Goal: Information Seeking & Learning: Learn about a topic

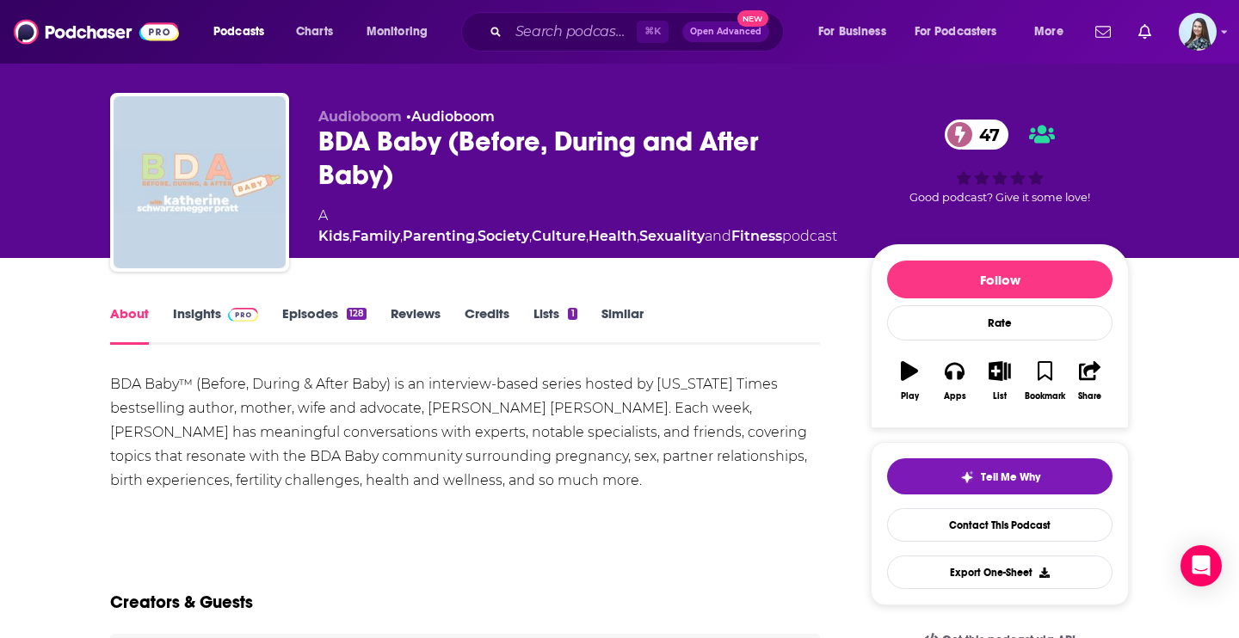
click at [507, 141] on div "BDA Baby (Before, During and After Baby) 47" at bounding box center [580, 158] width 525 height 67
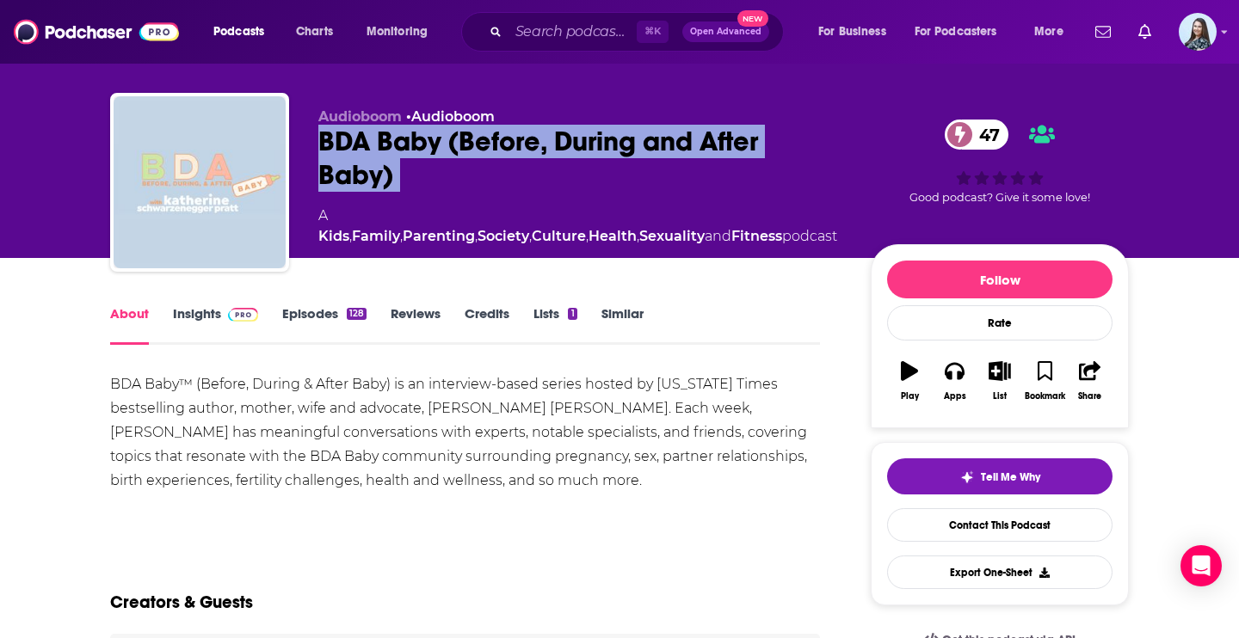
click at [507, 141] on div "BDA Baby (Before, During and After Baby) 47" at bounding box center [580, 158] width 525 height 67
copy div "BDA Baby (Before, During and After Baby) 47"
click at [206, 324] on link "Insights" at bounding box center [215, 325] width 85 height 40
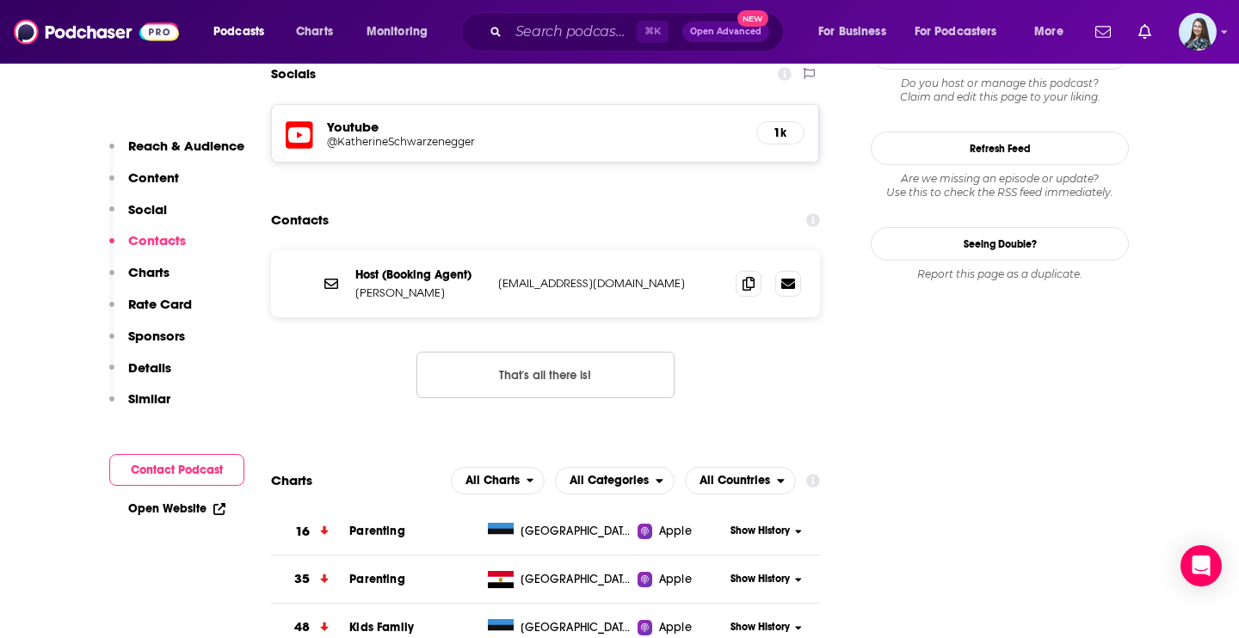
scroll to position [1485, 0]
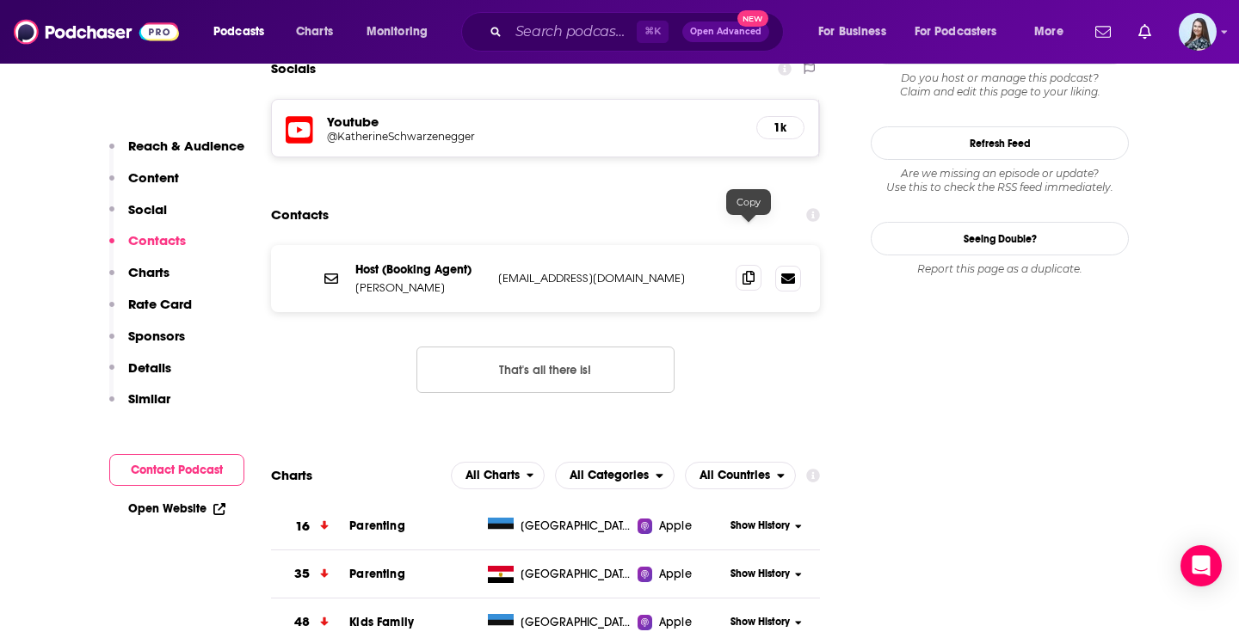
click at [750, 271] on icon at bounding box center [748, 278] width 12 height 14
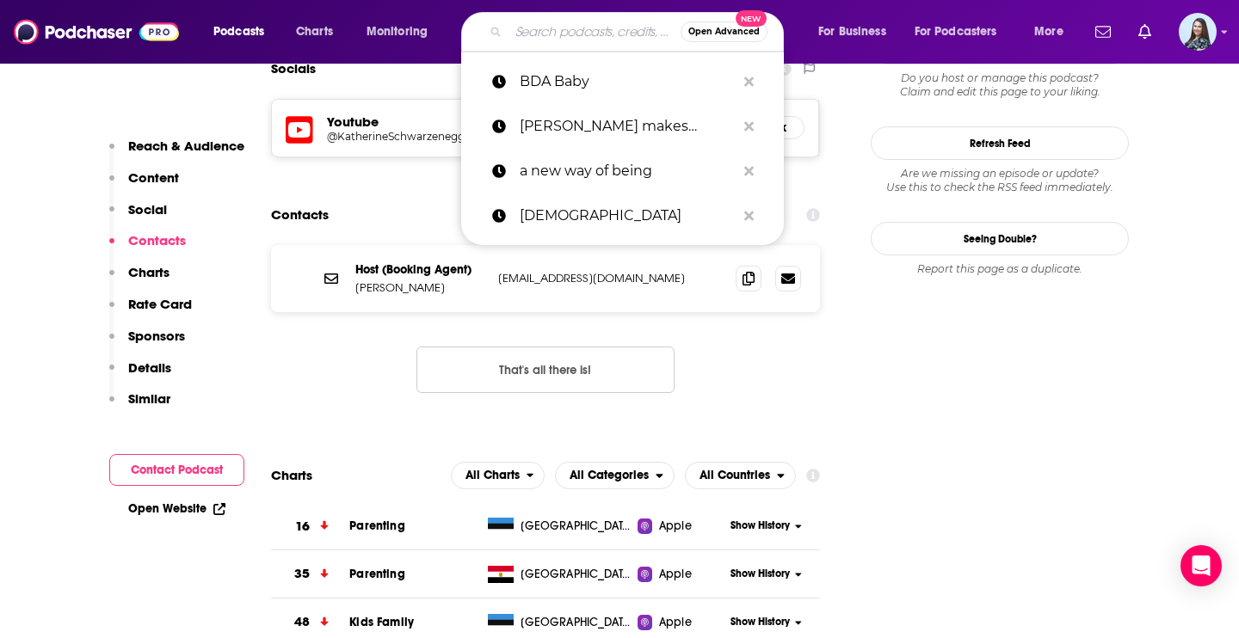
click at [575, 20] on input "Search podcasts, credits, & more..." at bounding box center [594, 32] width 172 height 28
paste input "Inside Mental Health"
type input "Inside Mental Health"
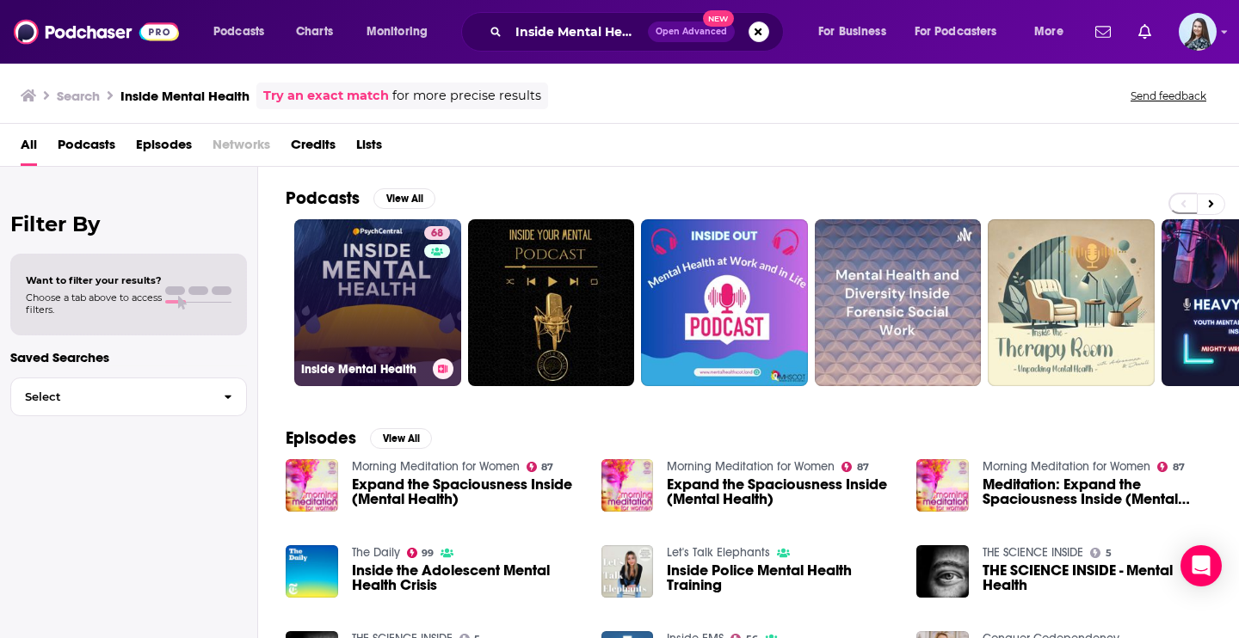
click at [383, 298] on link "68 Inside Mental Health" at bounding box center [377, 302] width 167 height 167
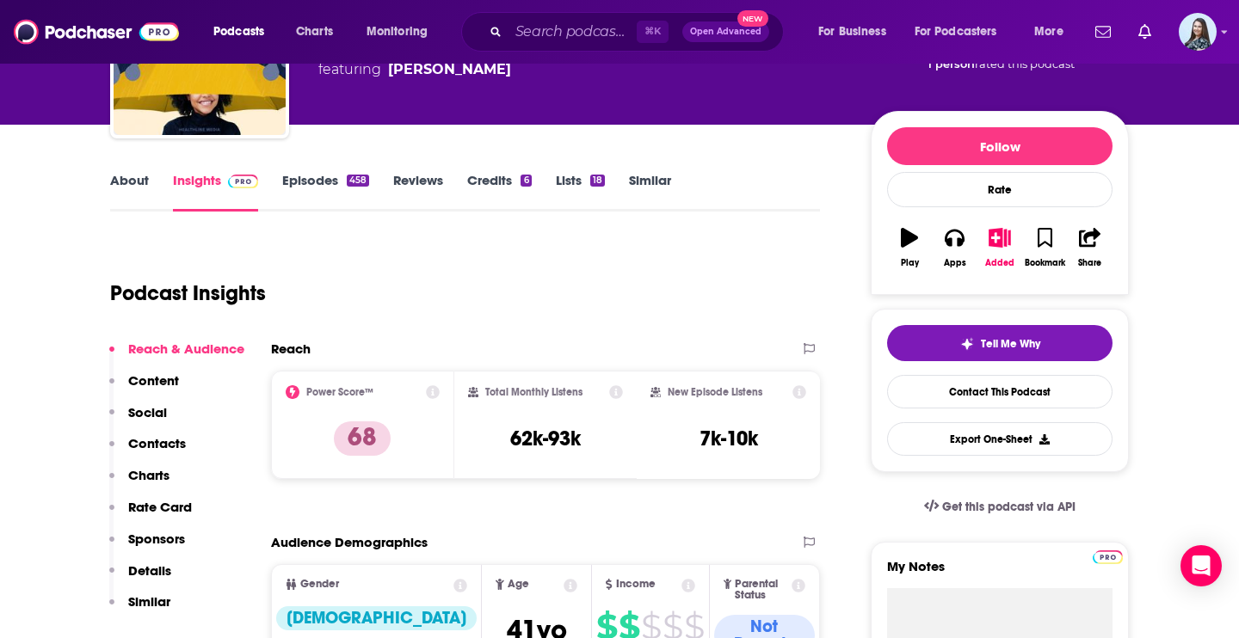
scroll to position [157, 0]
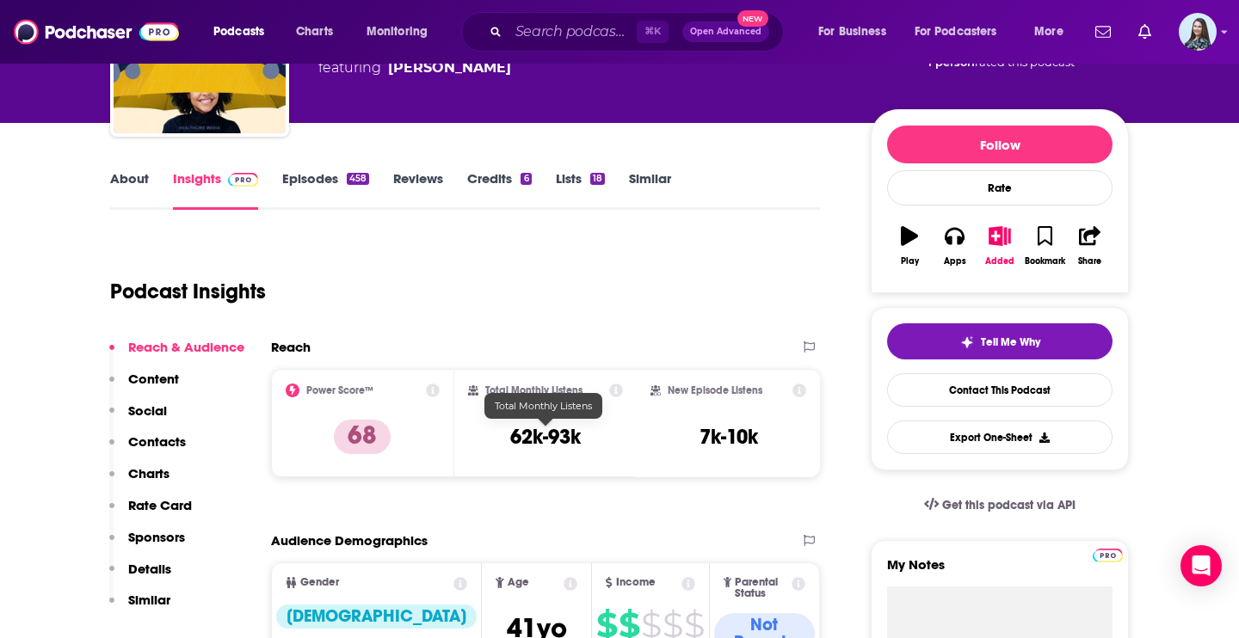
click at [544, 434] on h3 "62k-93k" at bounding box center [545, 437] width 71 height 26
copy div "62k-93k"
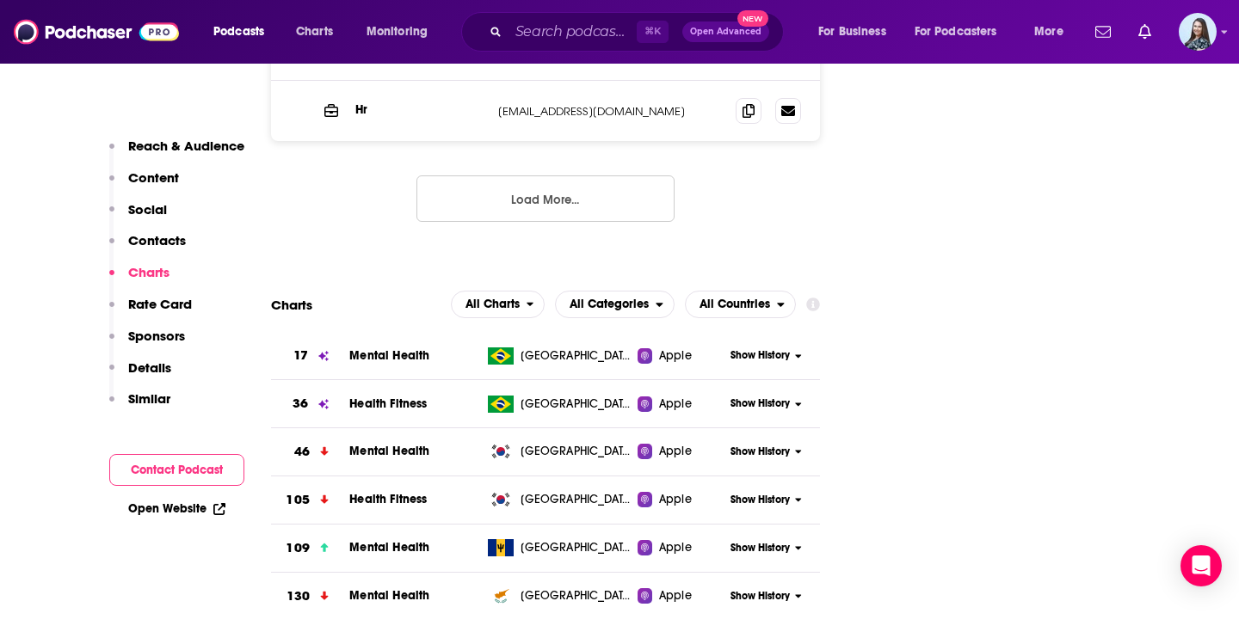
scroll to position [2013, 0]
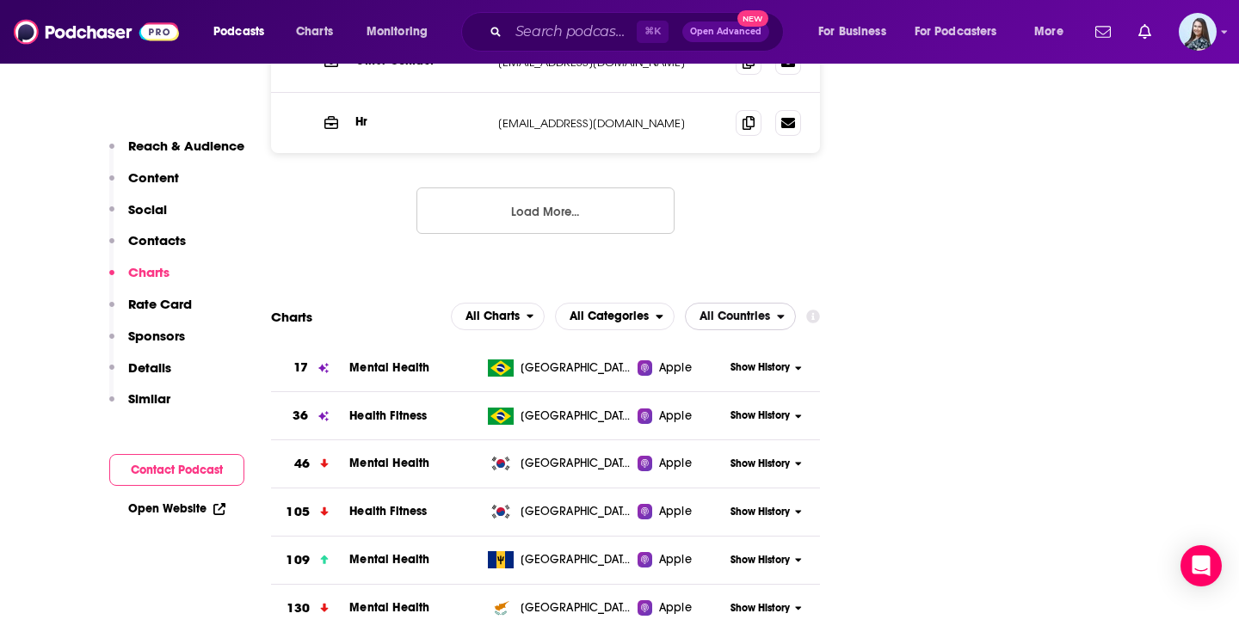
click at [720, 310] on span "All Countries" at bounding box center [734, 316] width 71 height 12
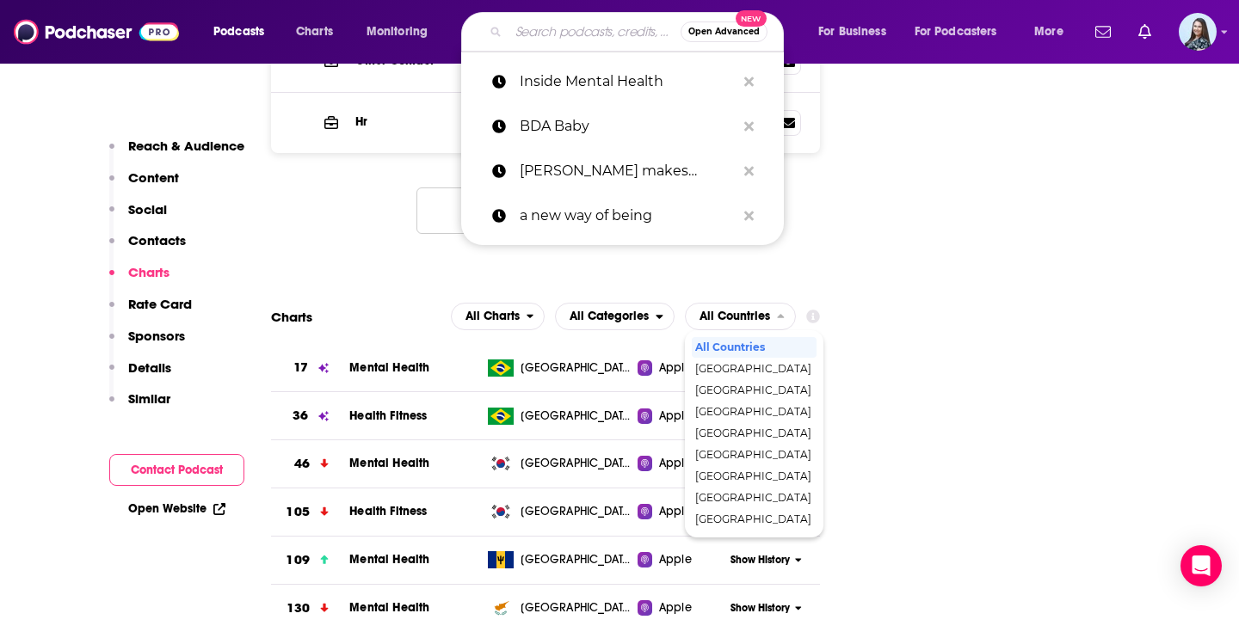
click at [573, 30] on input "Search podcasts, credits, & more..." at bounding box center [594, 32] width 172 height 28
paste input "Stuff Mom Never Told You"
type input "Stuff Mom Never Told You"
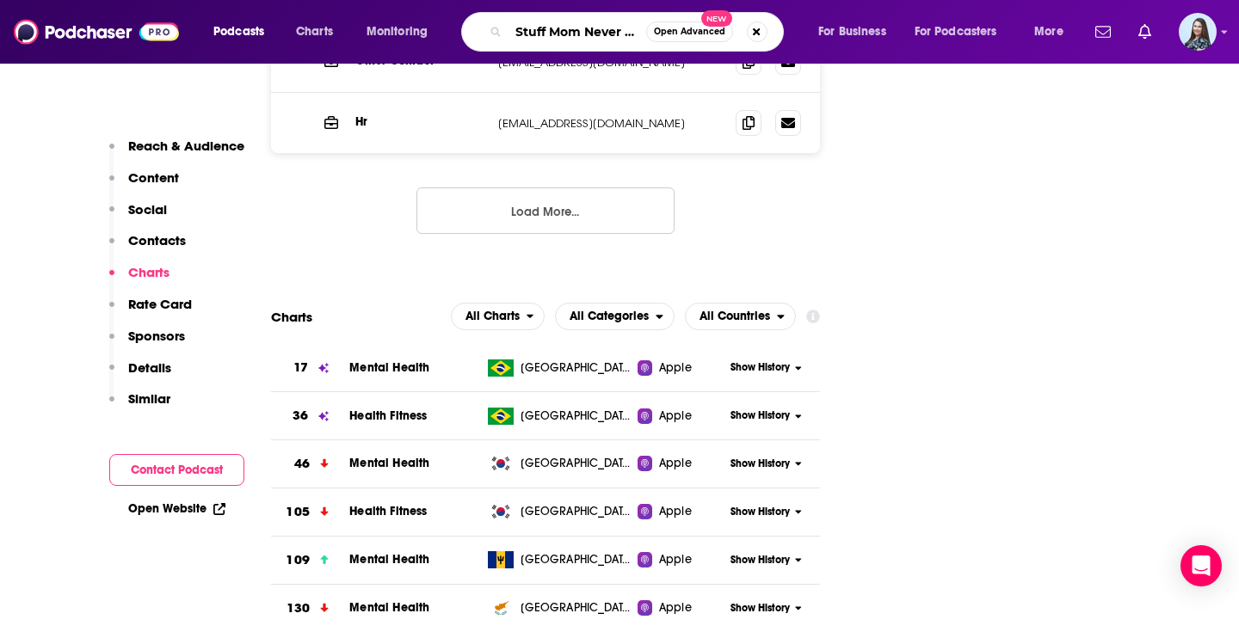
scroll to position [0, 41]
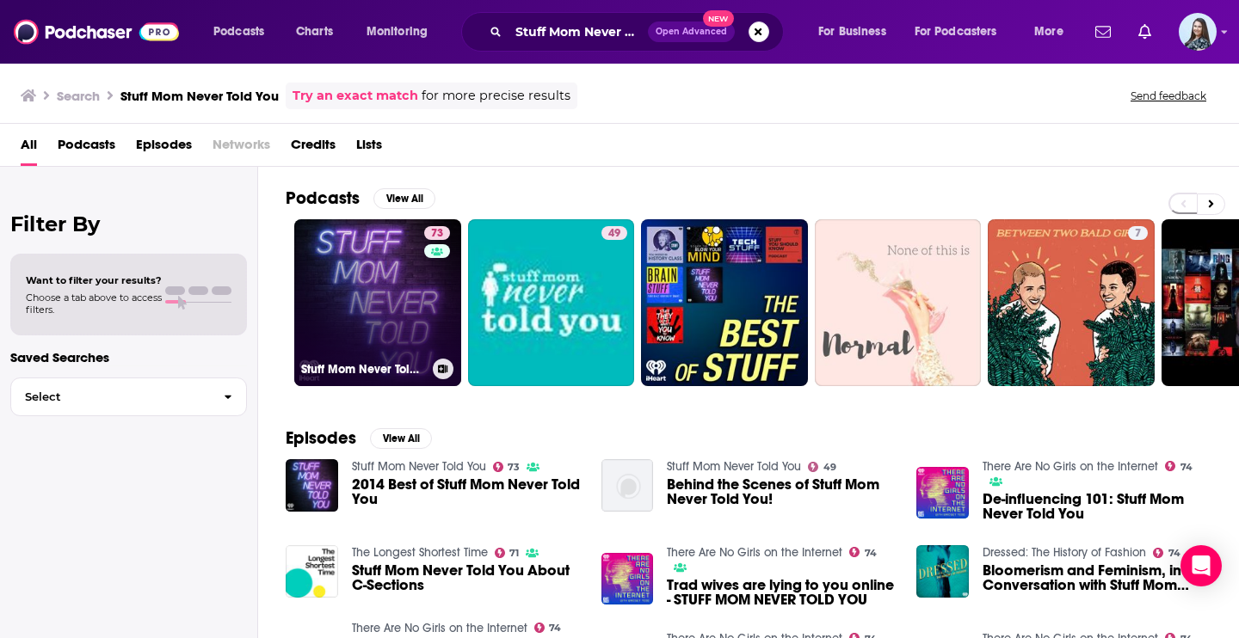
click at [356, 255] on link "73 Stuff Mom Never Told You" at bounding box center [377, 302] width 167 height 167
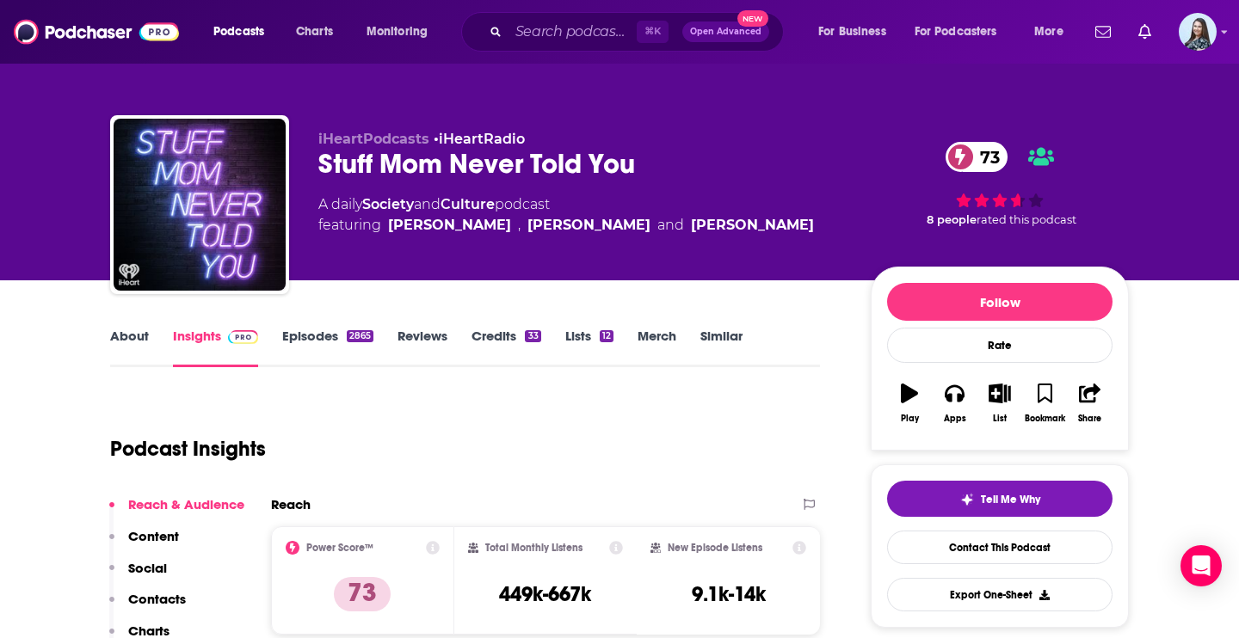
click at [499, 163] on div "Stuff Mom Never Told You 73" at bounding box center [580, 164] width 525 height 34
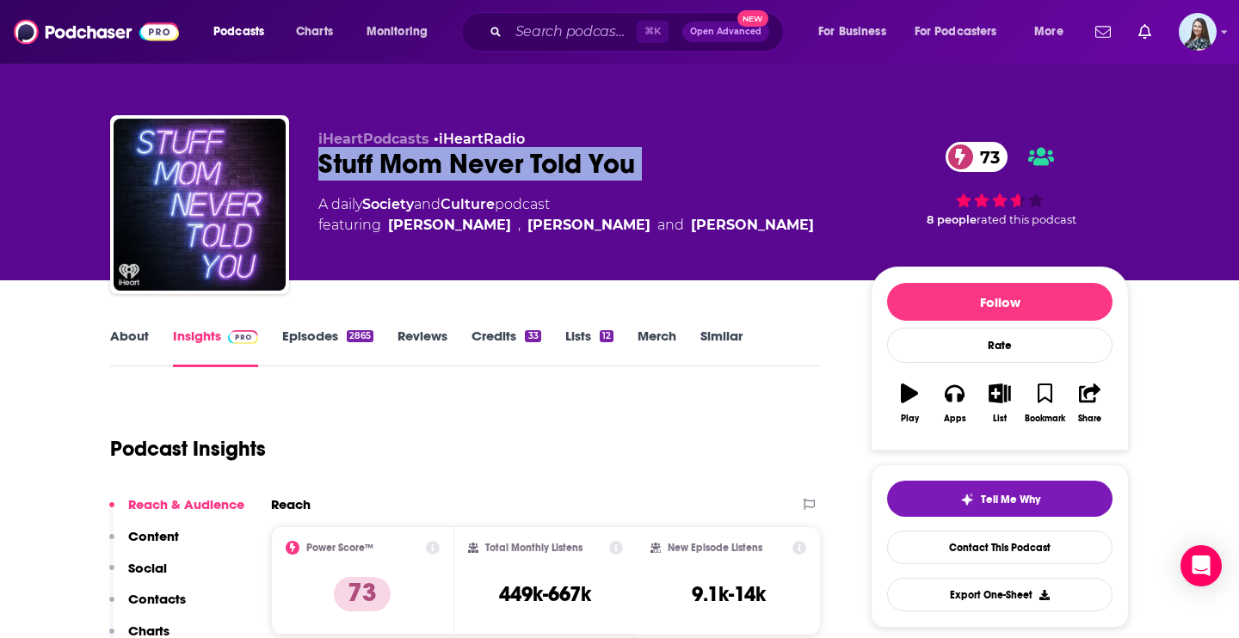
click at [499, 163] on div "Stuff Mom Never Told You 73" at bounding box center [580, 164] width 525 height 34
copy div "Stuff Mom Never Told You 73"
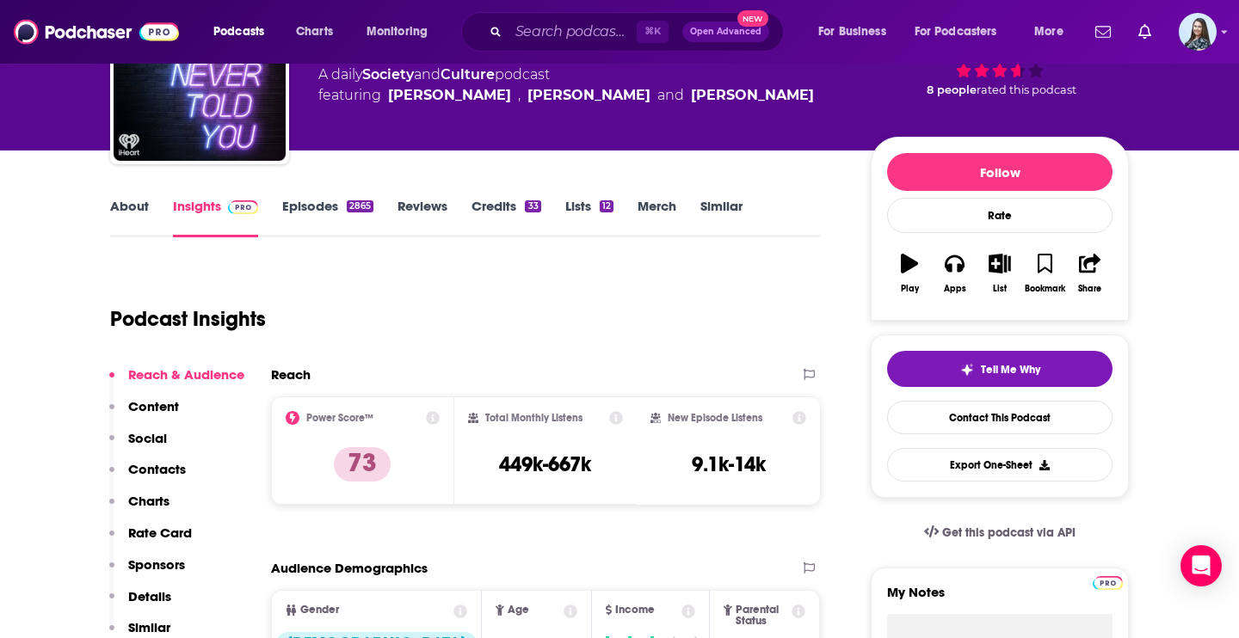
scroll to position [145, 0]
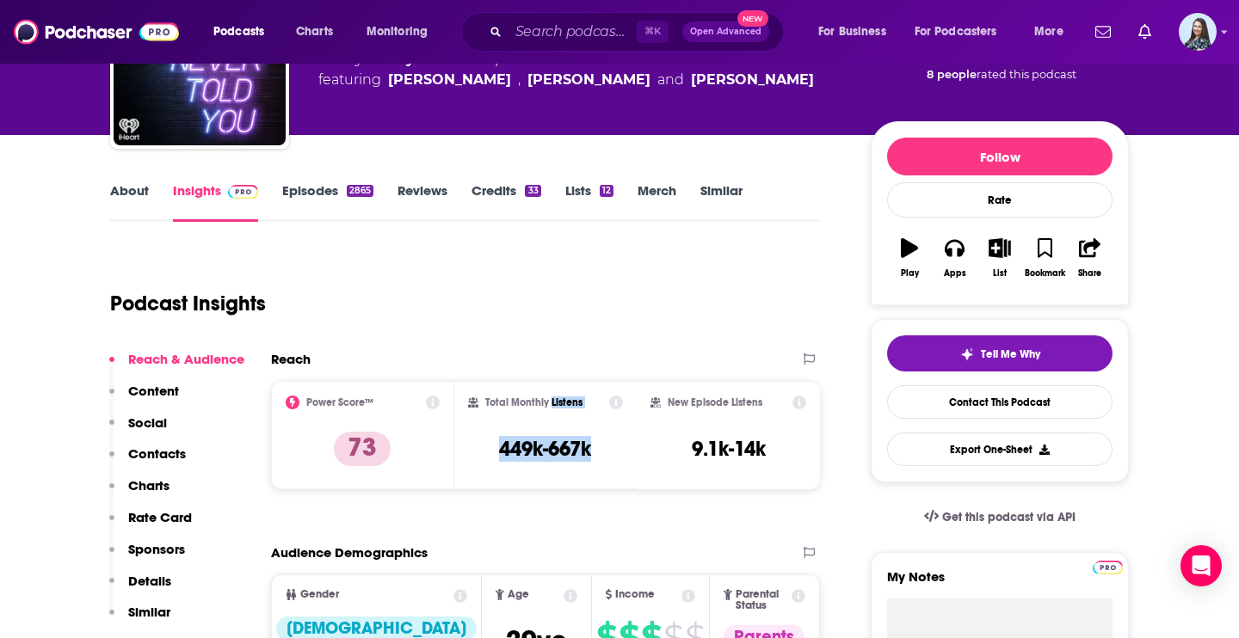
drag, startPoint x: 592, startPoint y: 454, endPoint x: 549, endPoint y: 403, distance: 67.2
click at [549, 403] on div "Total Monthly Listens 449k-667k" at bounding box center [546, 435] width 156 height 79
copy div "Listens 449k-667k"
click at [526, 30] on input "Search podcasts, credits, & more..." at bounding box center [572, 32] width 128 height 28
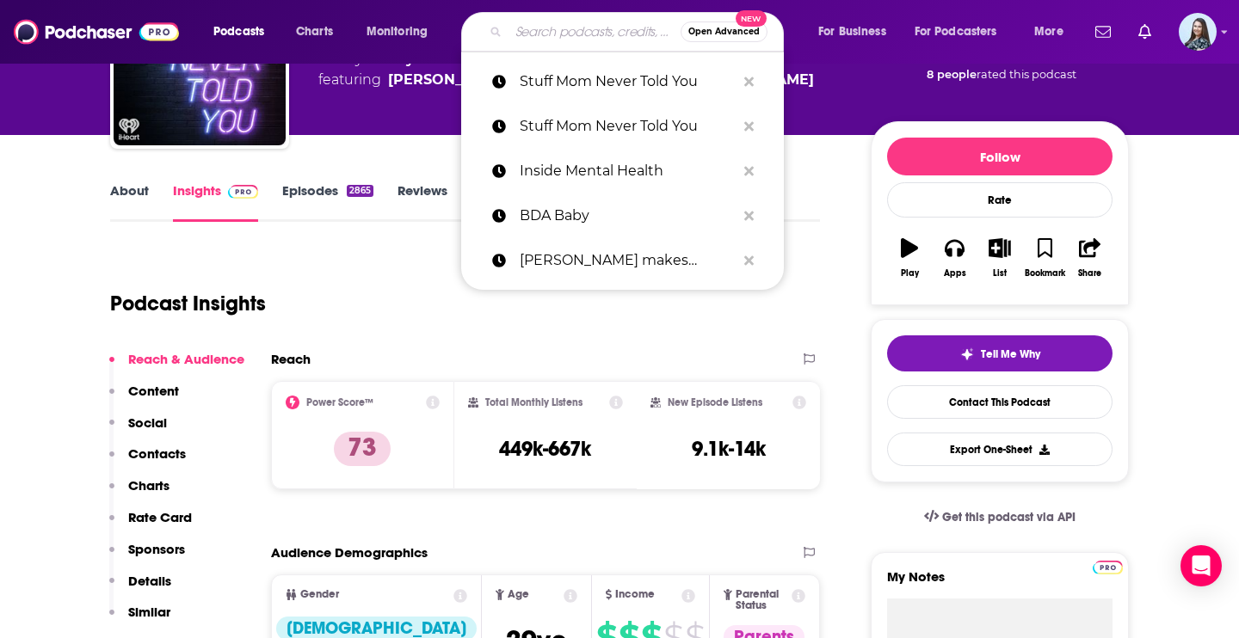
paste input "Behavioral Health [DATE]"
type input "Behavioral Health [DATE]"
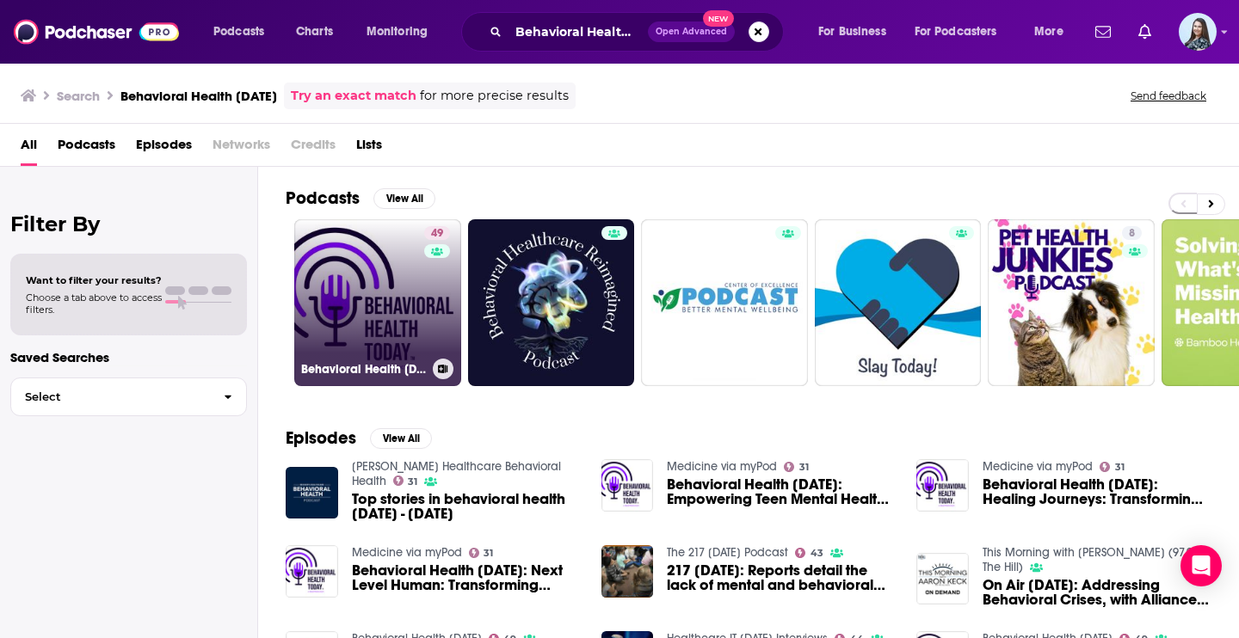
click at [380, 304] on link "49 Behavioral Health [DATE]" at bounding box center [377, 302] width 167 height 167
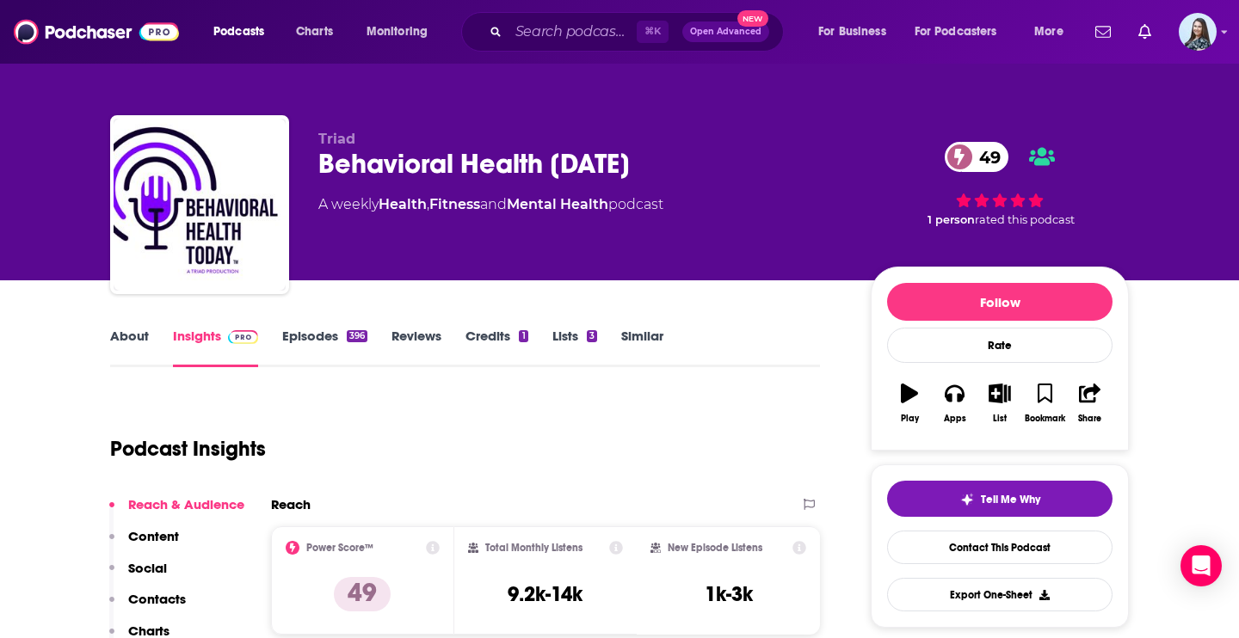
click at [138, 336] on link "About" at bounding box center [129, 348] width 39 height 40
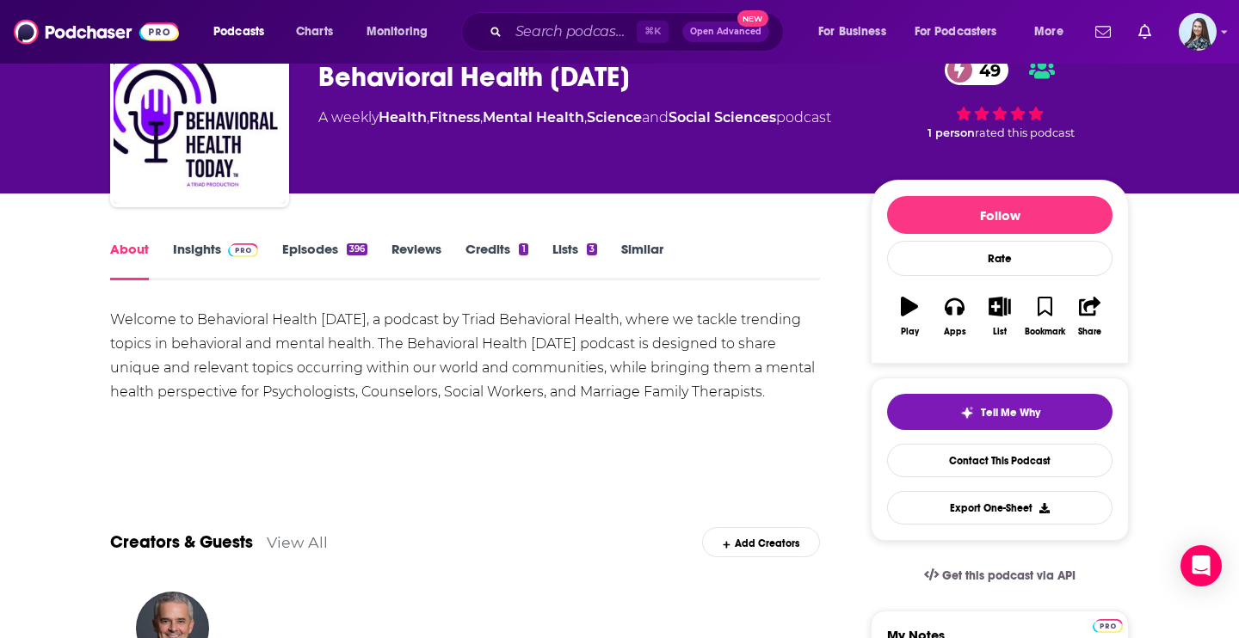
scroll to position [53, 0]
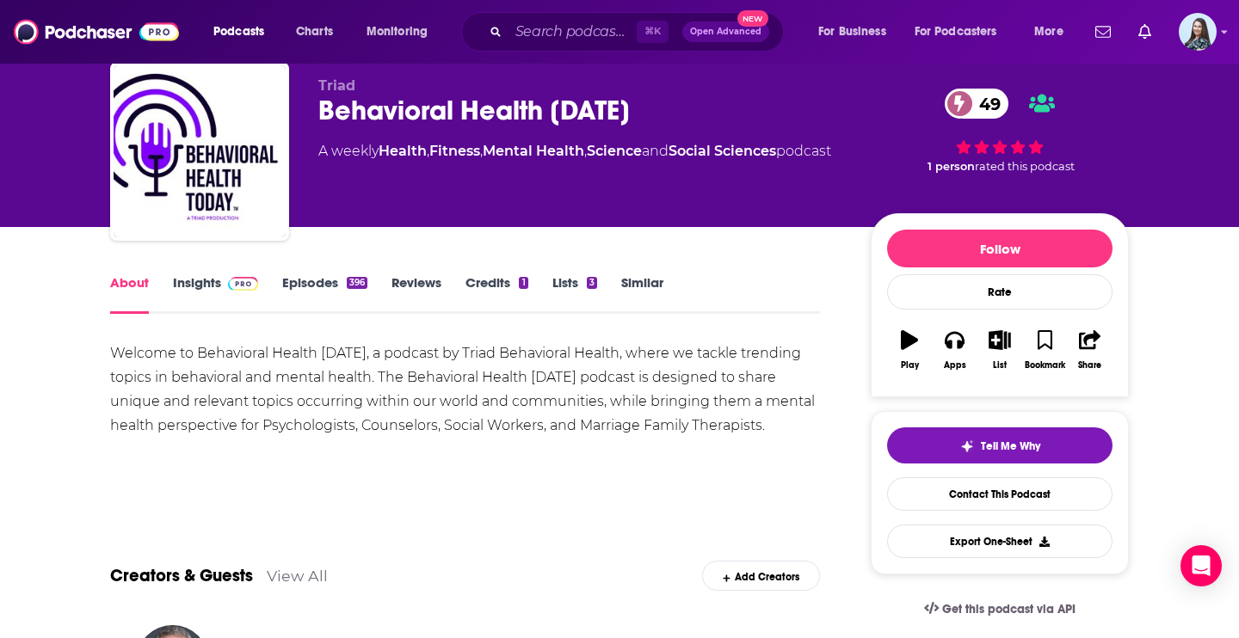
click at [150, 274] on div "About Insights Episodes 396 Reviews Credits 1 Lists 3 Similar" at bounding box center [465, 293] width 710 height 42
click at [187, 285] on link "Insights" at bounding box center [215, 294] width 85 height 40
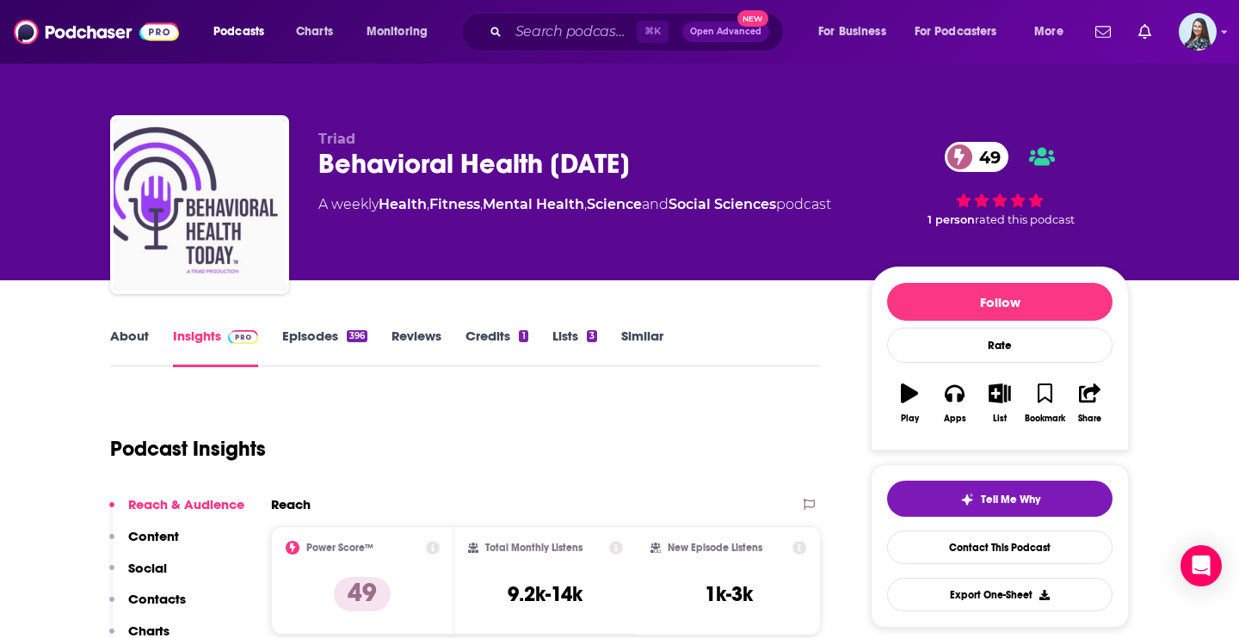
click at [141, 285] on img "Behavioral Health Today" at bounding box center [200, 205] width 172 height 172
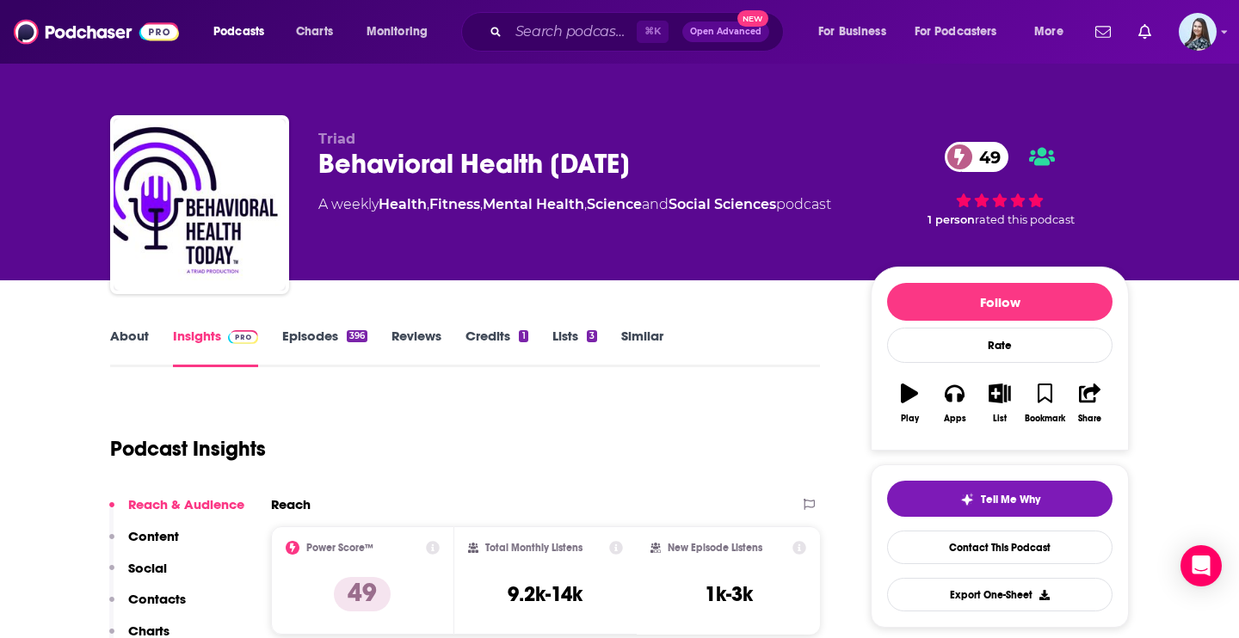
click at [130, 336] on link "About" at bounding box center [129, 348] width 39 height 40
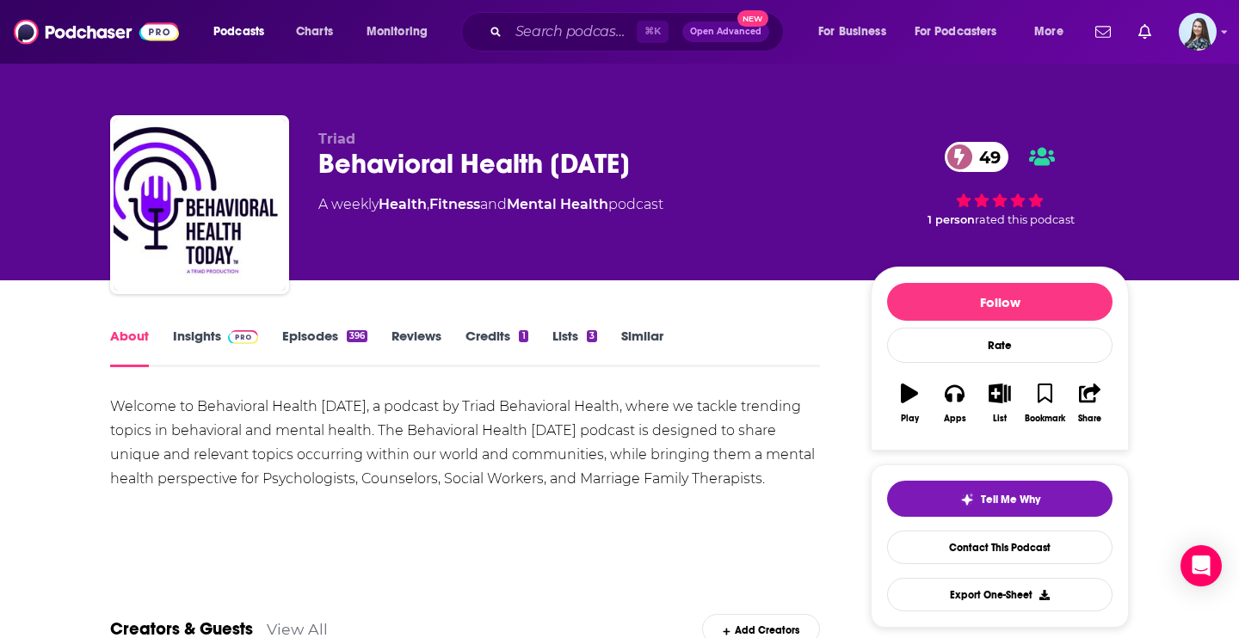
scroll to position [45, 0]
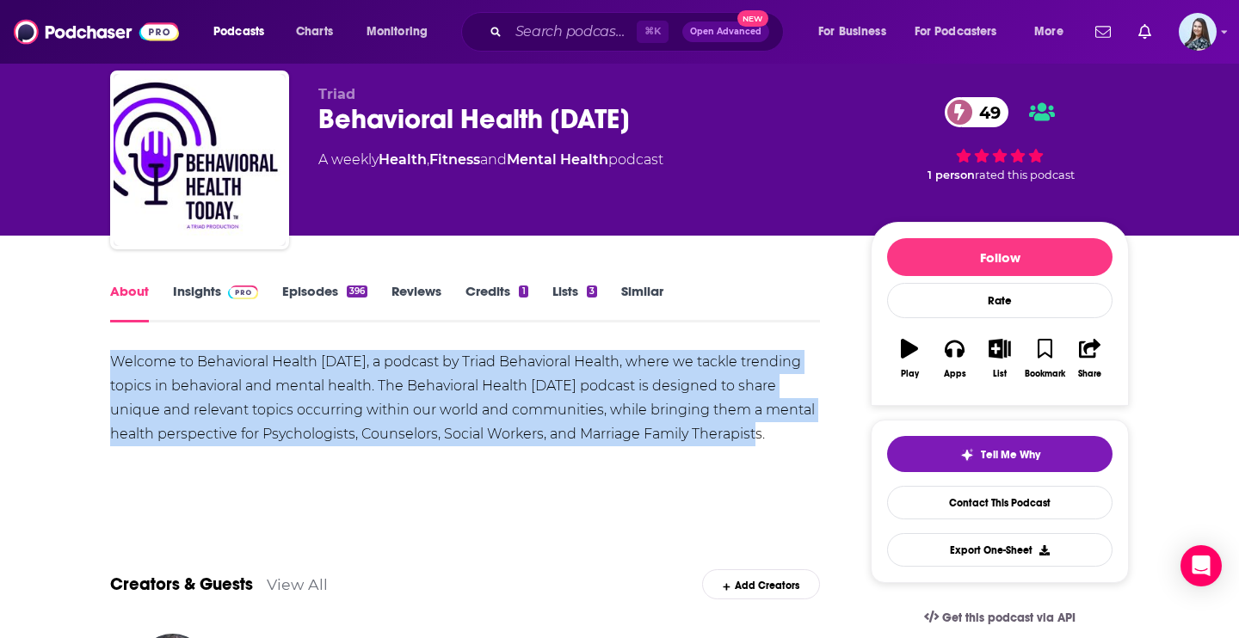
drag, startPoint x: 779, startPoint y: 440, endPoint x: 59, endPoint y: 359, distance: 724.5
copy div "Welcome to Behavioral Health [DATE], a podcast by Triad Behavioral Health, wher…"
click at [178, 293] on link "Insights" at bounding box center [215, 303] width 85 height 40
